Goal: Book appointment/travel/reservation

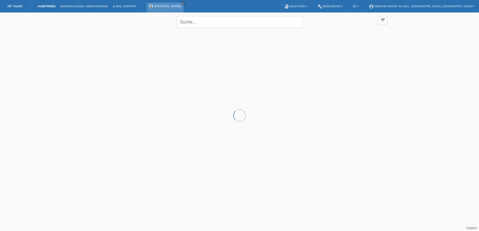
click at [185, 3] on icon "close" at bounding box center [183, 3] width 3 height 3
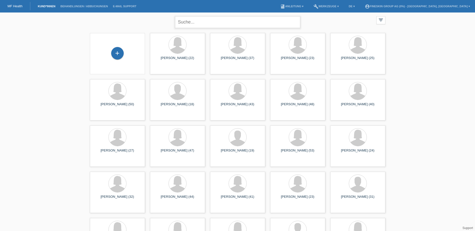
click at [236, 24] on input "text" at bounding box center [237, 22] width 125 height 12
type input "kälin"
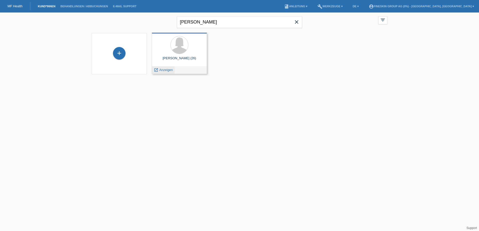
click at [166, 69] on span "Anzeigen" at bounding box center [166, 70] width 14 height 4
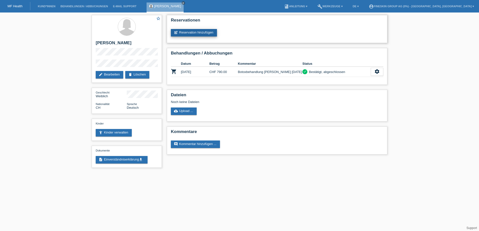
click at [208, 31] on link "post_add Reservation hinzufügen" at bounding box center [194, 33] width 46 height 8
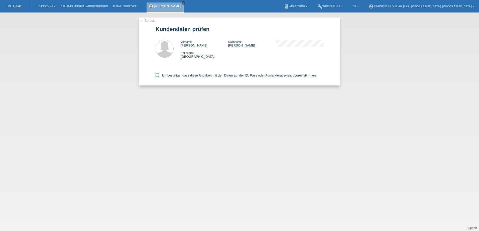
click at [206, 75] on label "Ich bestätige, dass diese Angaben mit den Daten auf der ID, Pass oder Ausländer…" at bounding box center [236, 76] width 161 height 4
click at [159, 75] on input "Ich bestätige, dass diese Angaben mit den Daten auf der ID, Pass oder Ausländer…" at bounding box center [157, 75] width 3 height 3
checkbox input "true"
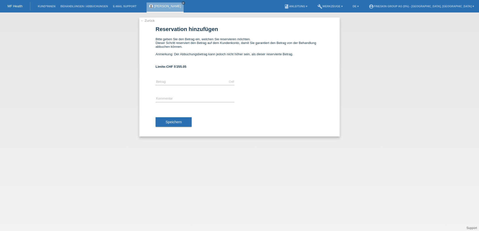
click at [145, 20] on link "← Zurück" at bounding box center [148, 21] width 14 height 4
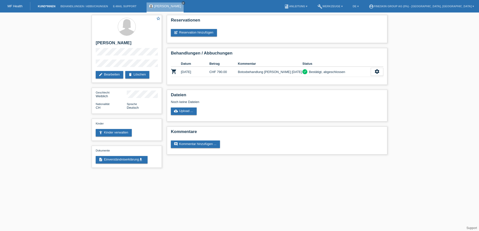
click at [45, 6] on link "Kund*innen" at bounding box center [46, 6] width 23 height 3
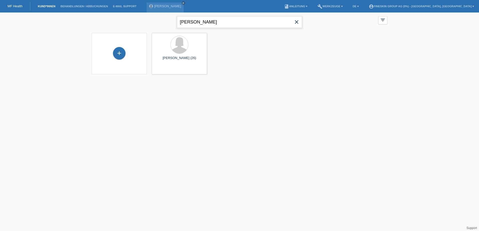
click at [232, 24] on input "[PERSON_NAME]" at bounding box center [239, 22] width 125 height 12
type input "k"
type input "ghasch"
click at [168, 71] on span "Anzeigen" at bounding box center [166, 70] width 14 height 4
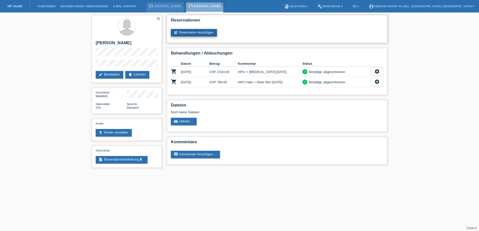
click at [204, 33] on link "post_add Reservation hinzufügen" at bounding box center [194, 33] width 46 height 8
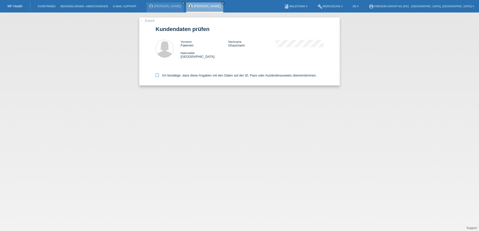
click at [198, 74] on label "Ich bestätige, dass diese Angaben mit den Daten auf der ID, Pass oder Ausländer…" at bounding box center [236, 76] width 161 height 4
click at [159, 74] on input "Ich bestätige, dass diese Angaben mit den Daten auf der ID, Pass oder Ausländer…" at bounding box center [157, 75] width 3 height 3
checkbox input "true"
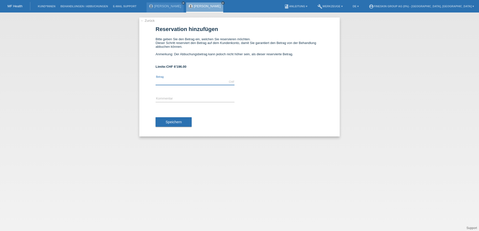
click at [190, 83] on input "text" at bounding box center [195, 82] width 79 height 6
type input "3290.00"
click at [195, 100] on input "text" at bounding box center [195, 99] width 79 height 6
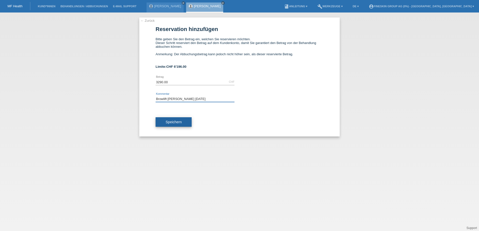
type input "Browlift Dr. Redeker 24.09.2025"
click at [181, 120] on button "Speichern" at bounding box center [174, 122] width 36 height 10
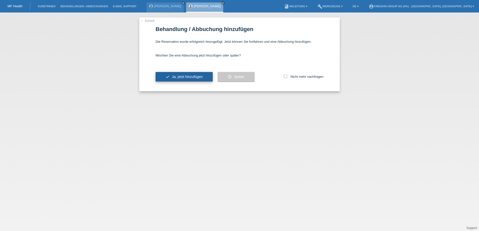
click at [174, 79] on button "check Ja, jetzt hinzufügen" at bounding box center [184, 77] width 57 height 10
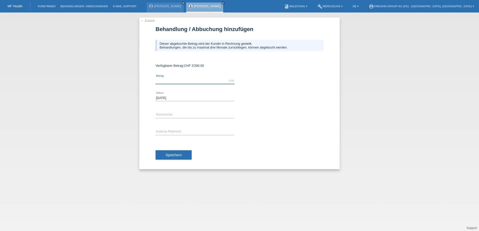
drag, startPoint x: 0, startPoint y: 0, endPoint x: 174, endPoint y: 79, distance: 190.9
click at [174, 79] on input "text" at bounding box center [195, 81] width 79 height 6
type input "3290.00"
click at [179, 115] on input "text" at bounding box center [195, 115] width 79 height 6
type input "Browlift Dr. Redeker 24.09.2025"
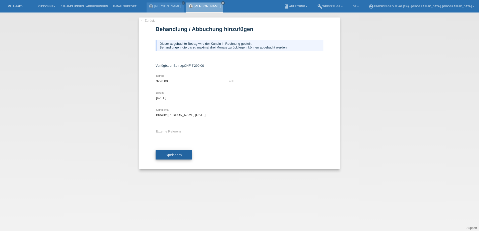
click at [175, 155] on span "Speichern" at bounding box center [174, 155] width 16 height 4
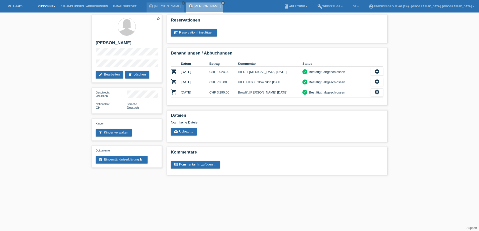
click at [47, 6] on link "Kund*innen" at bounding box center [46, 6] width 23 height 3
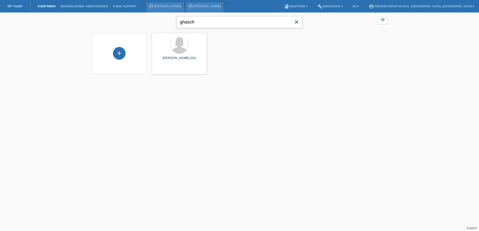
drag, startPoint x: 238, startPoint y: 24, endPoint x: 169, endPoint y: 25, distance: 68.9
click at [169, 25] on div "ghasch close filter_list view_module Alle Kund*innen anzeigen star Markierte [P…" at bounding box center [239, 22] width 301 height 18
type input "veladzi"
click at [165, 70] on span "Anzeigen" at bounding box center [166, 70] width 14 height 4
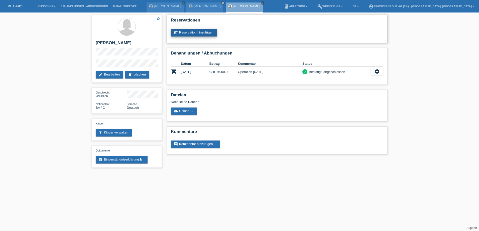
click at [186, 36] on link "post_add Reservation hinzufügen" at bounding box center [194, 33] width 46 height 8
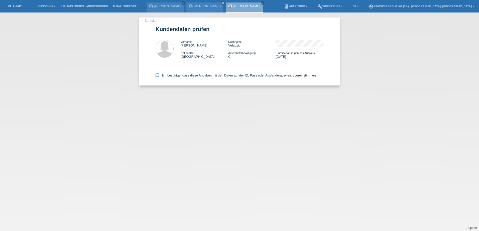
click at [185, 76] on label "Ich bestätige, dass diese Angaben mit den Daten auf der ID, Pass oder Ausländer…" at bounding box center [236, 76] width 161 height 4
click at [159, 76] on input "Ich bestätige, dass diese Angaben mit den Daten auf der ID, Pass oder Ausländer…" at bounding box center [157, 75] width 3 height 3
checkbox input "true"
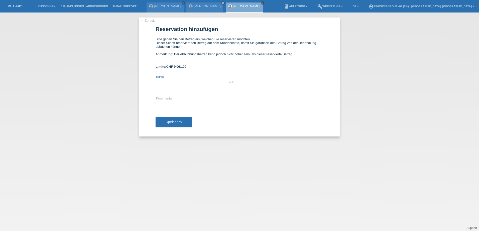
click at [183, 83] on input "text" at bounding box center [195, 82] width 79 height 6
type input "900.00"
click at [179, 98] on input "text" at bounding box center [195, 99] width 79 height 6
drag, startPoint x: 227, startPoint y: 98, endPoint x: 156, endPoint y: 98, distance: 71.4
click at [156, 98] on input "Korrektur Liposuktion + Kompressionswäsche" at bounding box center [195, 99] width 79 height 6
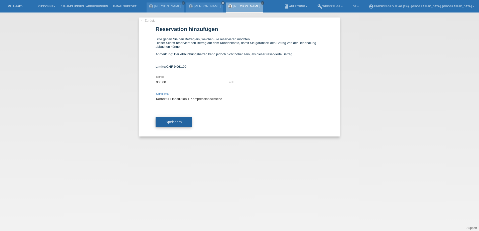
type input "Korrektur Liposuktion + Kompressionswäsche"
click at [175, 121] on span "Speichern" at bounding box center [174, 122] width 16 height 4
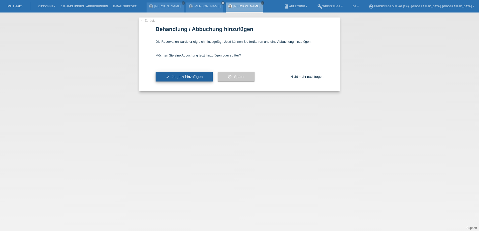
click at [173, 75] on span "Ja, jetzt hinzufügen" at bounding box center [187, 77] width 31 height 4
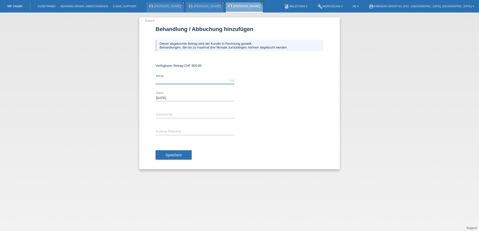
click at [172, 82] on input "text" at bounding box center [195, 81] width 79 height 6
type input "900.00"
click at [161, 116] on input "text" at bounding box center [195, 115] width 79 height 6
paste input "Korrektur Liposuktion + Kompressionswäsche"
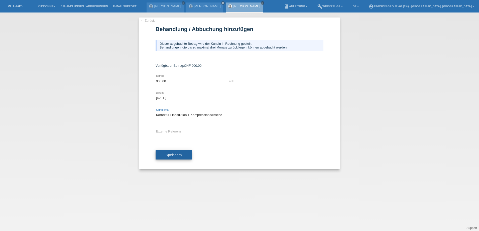
type input "Korrektur Liposuktion + Kompressionswäsche"
click at [168, 154] on span "Speichern" at bounding box center [174, 155] width 16 height 4
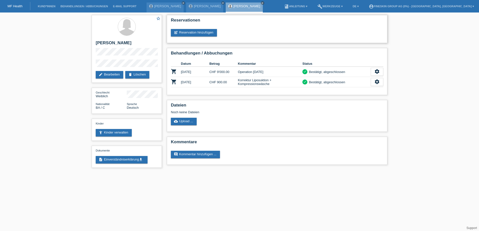
click at [245, 42] on div "Reservationen post_add Reservation hinzufügen" at bounding box center [277, 29] width 220 height 28
